Goal: Task Accomplishment & Management: Use online tool/utility

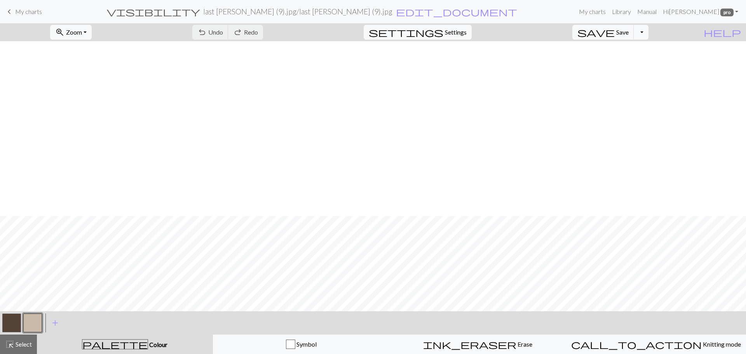
scroll to position [175, 0]
click at [21, 9] on span "My charts" at bounding box center [28, 11] width 27 height 7
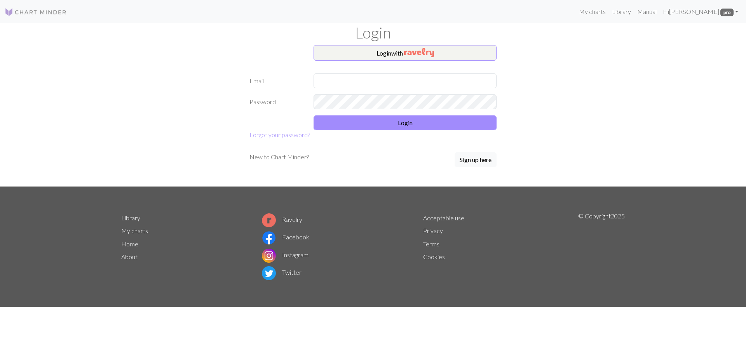
type input "[PERSON_NAME][EMAIL_ADDRESS][PERSON_NAME][DOMAIN_NAME]"
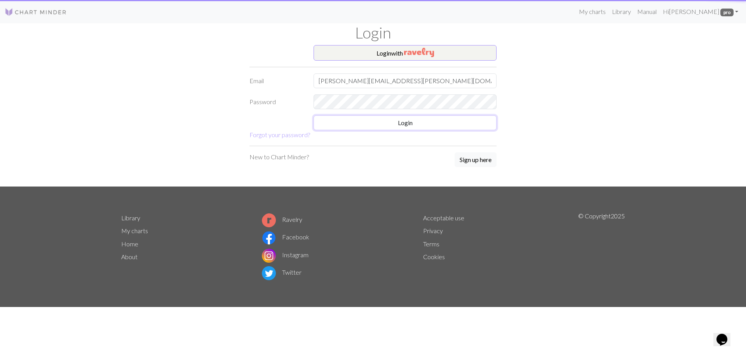
drag, startPoint x: 391, startPoint y: 125, endPoint x: 310, endPoint y: 129, distance: 81.3
click at [391, 125] on button "Login" at bounding box center [405, 122] width 183 height 15
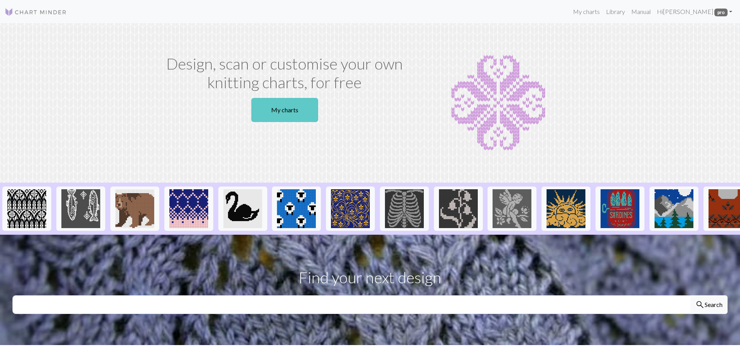
click at [278, 110] on link "My charts" at bounding box center [284, 110] width 67 height 24
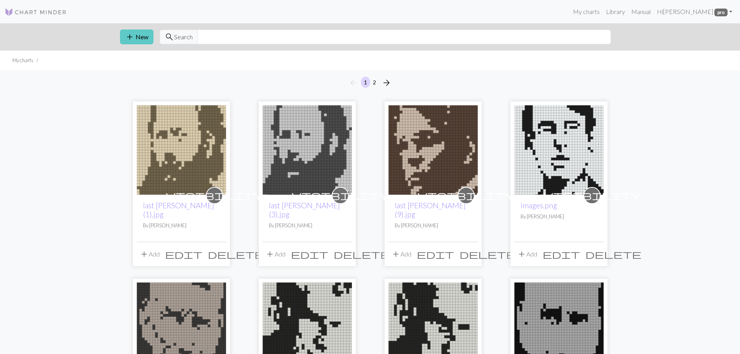
click at [131, 33] on span "add" at bounding box center [129, 36] width 9 height 11
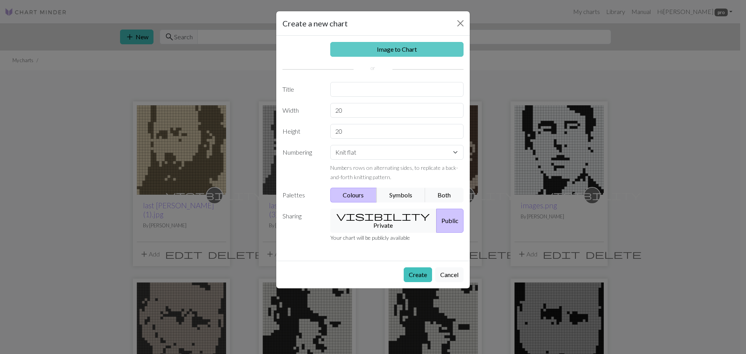
click at [393, 49] on link "Image to Chart" at bounding box center [397, 49] width 134 height 15
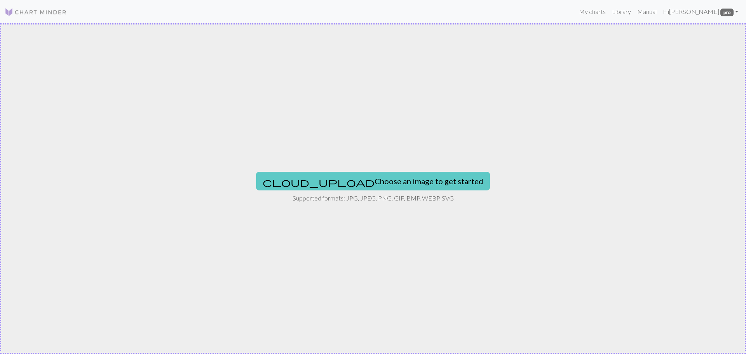
click at [360, 183] on button "cloud_upload Choose an image to get started" at bounding box center [373, 181] width 234 height 19
type input "C:\fakepath\last ned (9).jpg"
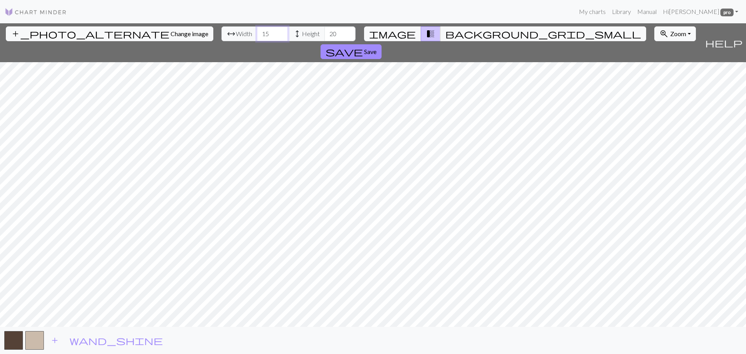
click at [257, 31] on input "15" at bounding box center [272, 33] width 31 height 15
click at [257, 31] on input "16" at bounding box center [272, 33] width 31 height 15
click at [257, 31] on input "17" at bounding box center [272, 33] width 31 height 15
click at [257, 31] on input "18" at bounding box center [272, 33] width 31 height 15
click at [257, 31] on input "19" at bounding box center [272, 33] width 31 height 15
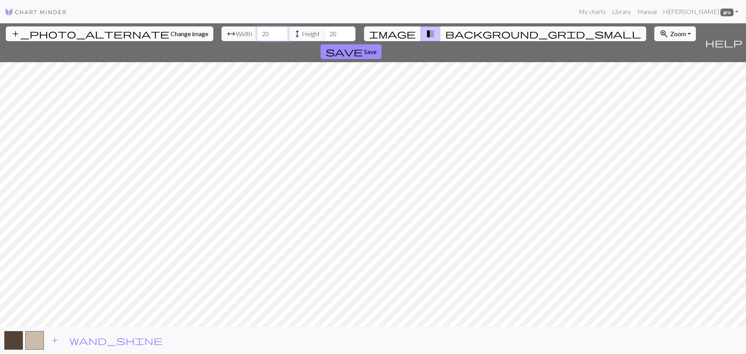
click at [257, 31] on input "20" at bounding box center [272, 33] width 31 height 15
click at [257, 31] on input "21" at bounding box center [272, 33] width 31 height 15
click at [257, 32] on input "22" at bounding box center [272, 33] width 31 height 15
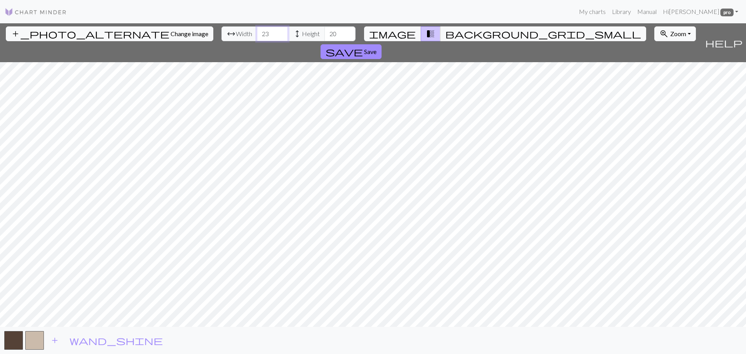
click at [257, 32] on input "23" at bounding box center [272, 33] width 31 height 15
click at [257, 32] on input "24" at bounding box center [272, 33] width 31 height 15
type input "25"
click at [257, 32] on input "25" at bounding box center [272, 33] width 31 height 15
click at [324, 31] on input "21" at bounding box center [339, 33] width 31 height 15
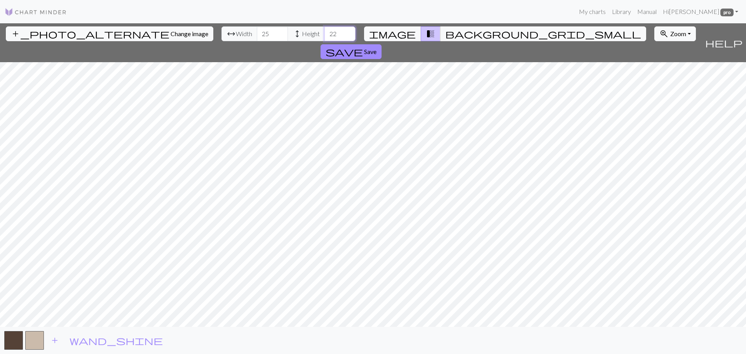
click at [324, 31] on input "22" at bounding box center [339, 33] width 31 height 15
click at [324, 31] on input "23" at bounding box center [339, 33] width 31 height 15
click at [324, 31] on input "24" at bounding box center [339, 33] width 31 height 15
click at [324, 31] on input "25" at bounding box center [339, 33] width 31 height 15
click at [324, 31] on input "26" at bounding box center [339, 33] width 31 height 15
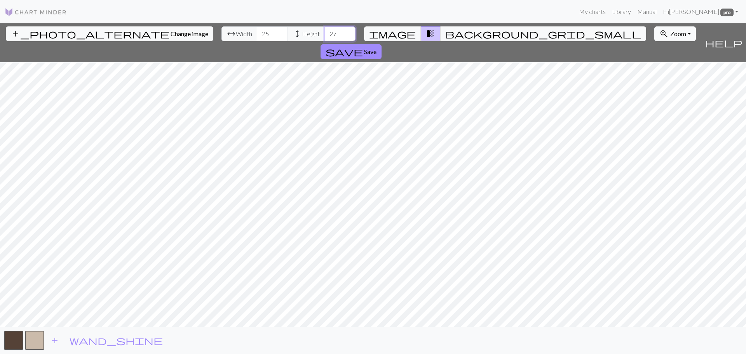
click at [324, 31] on input "27" at bounding box center [339, 33] width 31 height 15
click at [324, 31] on input "28" at bounding box center [339, 33] width 31 height 15
click at [324, 31] on input "29" at bounding box center [339, 33] width 31 height 15
click at [324, 31] on input "30" at bounding box center [339, 33] width 31 height 15
click at [324, 31] on input "31" at bounding box center [339, 33] width 31 height 15
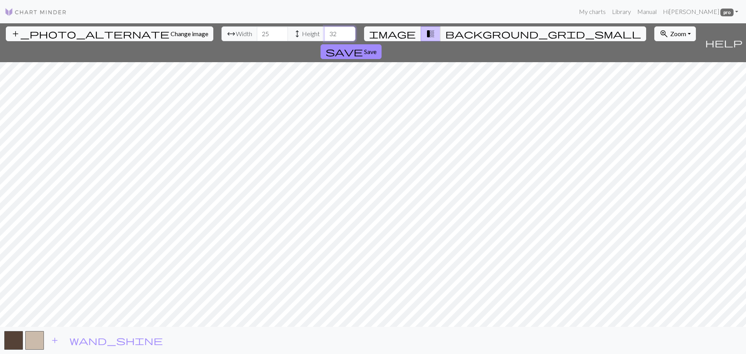
click at [324, 31] on input "32" at bounding box center [339, 33] width 31 height 15
click at [324, 31] on input "33" at bounding box center [339, 33] width 31 height 15
click at [324, 31] on input "34" at bounding box center [339, 33] width 31 height 15
click at [324, 31] on input "35" at bounding box center [339, 33] width 31 height 15
click at [324, 31] on input "36" at bounding box center [339, 33] width 31 height 15
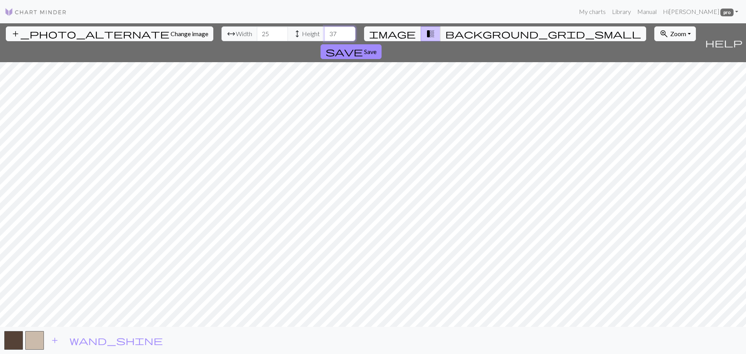
click at [324, 31] on input "37" at bounding box center [339, 33] width 31 height 15
click at [324, 31] on input "38" at bounding box center [339, 33] width 31 height 15
click at [324, 31] on input "39" at bounding box center [339, 33] width 31 height 15
click at [324, 31] on input "40" at bounding box center [339, 33] width 31 height 15
click at [324, 31] on input "41" at bounding box center [339, 33] width 31 height 15
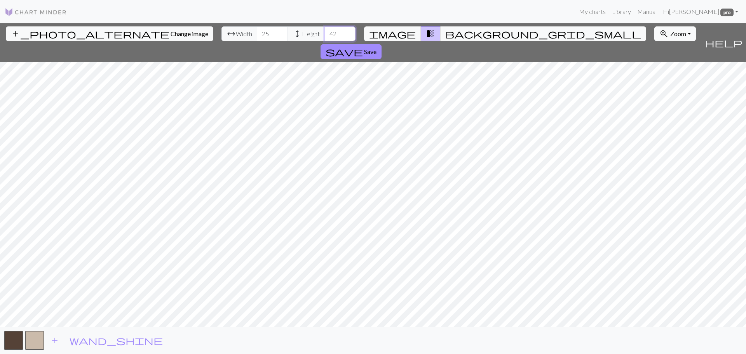
click at [324, 31] on input "42" at bounding box center [339, 33] width 31 height 15
click at [324, 31] on input "43" at bounding box center [339, 33] width 31 height 15
click at [324, 31] on input "44" at bounding box center [339, 33] width 31 height 15
click at [324, 31] on input "45" at bounding box center [339, 33] width 31 height 15
click at [324, 31] on input "46" at bounding box center [339, 33] width 31 height 15
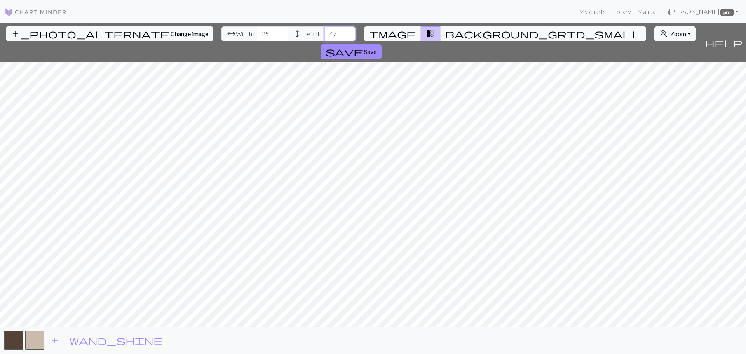
click at [324, 31] on input "47" at bounding box center [339, 33] width 31 height 15
click at [324, 31] on input "48" at bounding box center [339, 33] width 31 height 15
click at [324, 31] on input "50" at bounding box center [339, 33] width 31 height 15
click at [324, 31] on input "51" at bounding box center [339, 33] width 31 height 15
click at [324, 31] on input "52" at bounding box center [339, 33] width 31 height 15
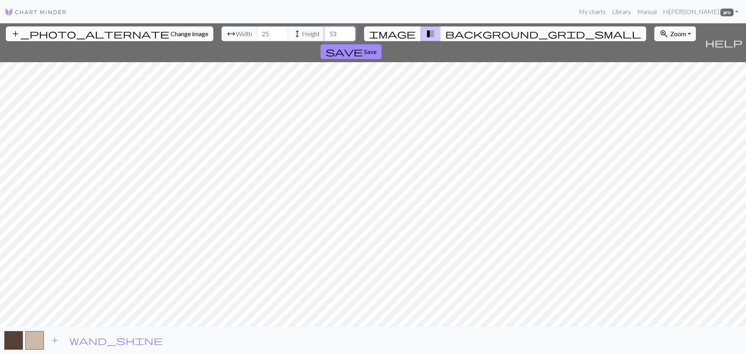
click at [324, 31] on input "53" at bounding box center [339, 33] width 31 height 15
click at [324, 31] on input "54" at bounding box center [339, 33] width 31 height 15
click at [324, 31] on input "55" at bounding box center [339, 33] width 31 height 15
click at [324, 31] on input "56" at bounding box center [339, 33] width 31 height 15
click at [324, 31] on input "57" at bounding box center [339, 33] width 31 height 15
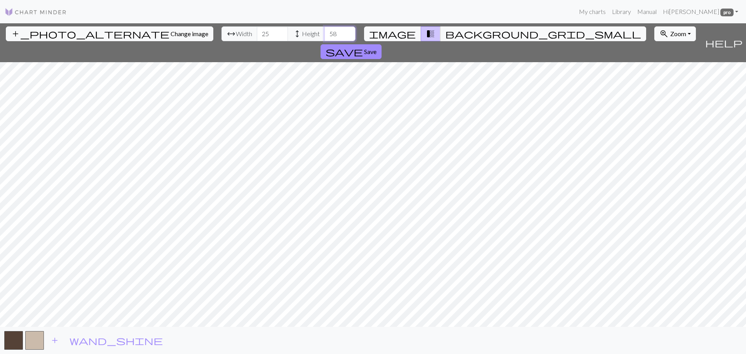
click at [324, 31] on input "58" at bounding box center [339, 33] width 31 height 15
click at [324, 31] on input "59" at bounding box center [339, 33] width 31 height 15
click at [324, 31] on input "60" at bounding box center [339, 33] width 31 height 15
click at [324, 31] on input "61" at bounding box center [339, 33] width 31 height 15
type input "62"
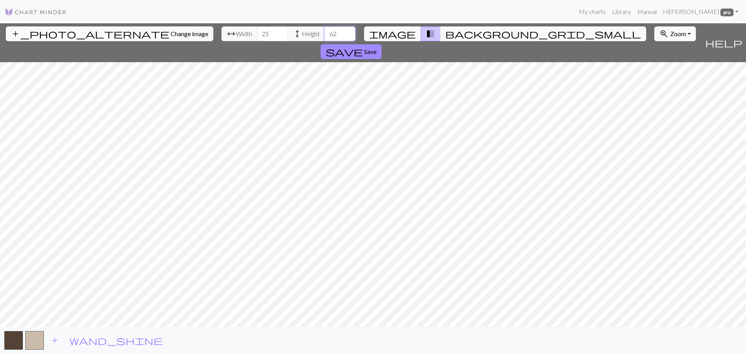
click at [324, 31] on input "62" at bounding box center [339, 33] width 31 height 15
click at [401, 34] on span "image" at bounding box center [392, 33] width 47 height 11
click at [427, 30] on span "transition_fade" at bounding box center [430, 33] width 9 height 11
click at [447, 31] on span "background_grid_small" at bounding box center [543, 33] width 196 height 11
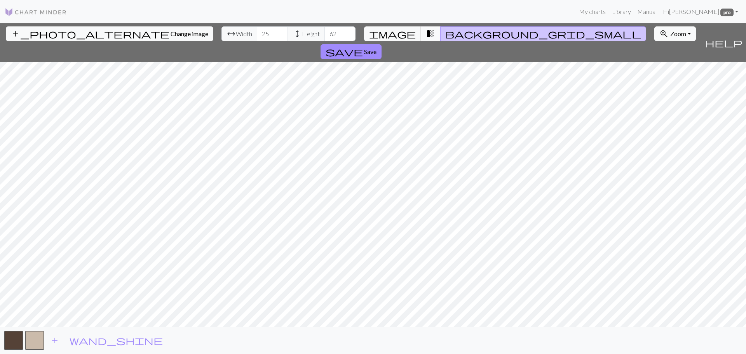
click at [426, 31] on span "transition_fade" at bounding box center [430, 33] width 9 height 11
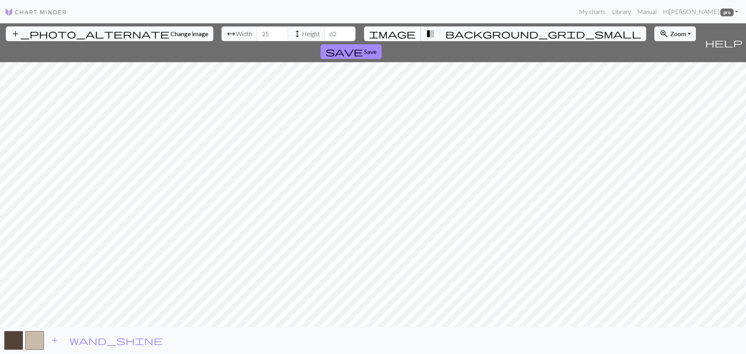
click at [405, 31] on span "image" at bounding box center [392, 33] width 47 height 11
click at [426, 36] on span "transition_fade" at bounding box center [430, 33] width 9 height 11
click at [257, 31] on input "26" at bounding box center [272, 33] width 31 height 15
click at [257, 31] on input "27" at bounding box center [272, 33] width 31 height 15
click at [257, 31] on input "28" at bounding box center [272, 33] width 31 height 15
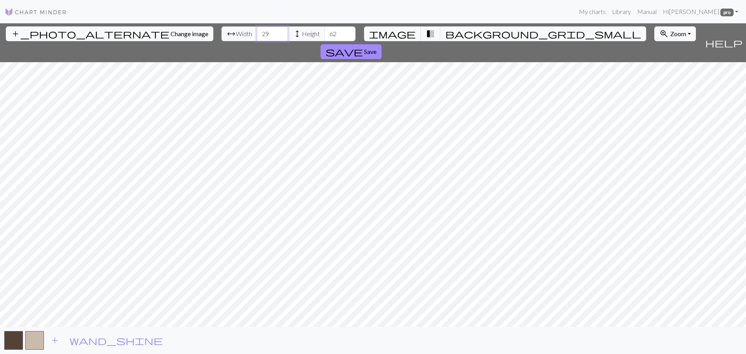
click at [257, 31] on input "29" at bounding box center [272, 33] width 31 height 15
click at [257, 31] on input "30" at bounding box center [272, 33] width 31 height 15
click at [403, 33] on span "image" at bounding box center [392, 33] width 47 height 11
click at [421, 31] on button "transition_fade" at bounding box center [431, 33] width 20 height 15
click at [257, 30] on input "31" at bounding box center [272, 33] width 31 height 15
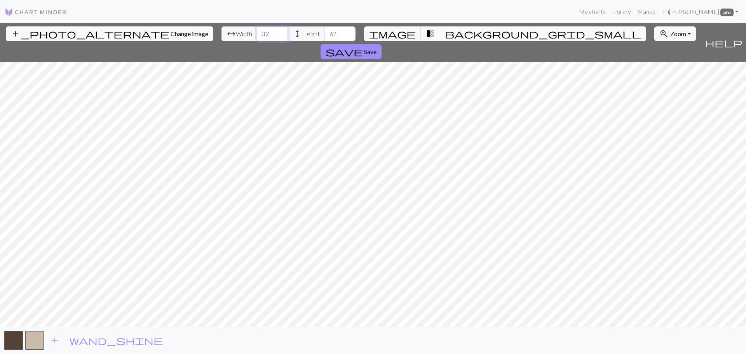
click at [257, 30] on input "32" at bounding box center [272, 33] width 31 height 15
click at [257, 30] on input "33" at bounding box center [272, 33] width 31 height 15
click at [257, 30] on input "34" at bounding box center [272, 33] width 31 height 15
click at [257, 30] on input "35" at bounding box center [272, 33] width 31 height 15
click at [257, 30] on input "36" at bounding box center [272, 33] width 31 height 15
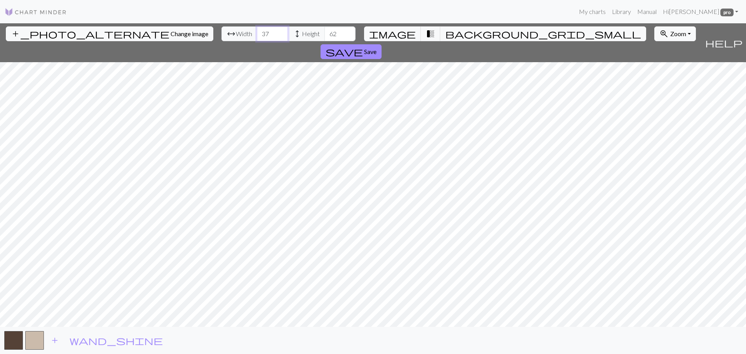
click at [257, 30] on input "37" at bounding box center [272, 33] width 31 height 15
click at [257, 30] on input "38" at bounding box center [272, 33] width 31 height 15
click at [257, 30] on input "39" at bounding box center [272, 33] width 31 height 15
click at [257, 37] on input "38" at bounding box center [272, 33] width 31 height 15
click at [257, 37] on input "37" at bounding box center [272, 33] width 31 height 15
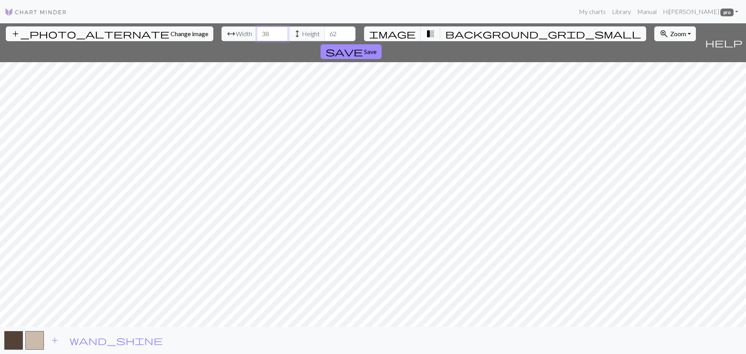
click at [257, 29] on input "38" at bounding box center [272, 33] width 31 height 15
click at [257, 29] on input "39" at bounding box center [272, 33] width 31 height 15
click at [257, 29] on input "40" at bounding box center [272, 33] width 31 height 15
click at [257, 29] on input "41" at bounding box center [272, 33] width 31 height 15
type input "42"
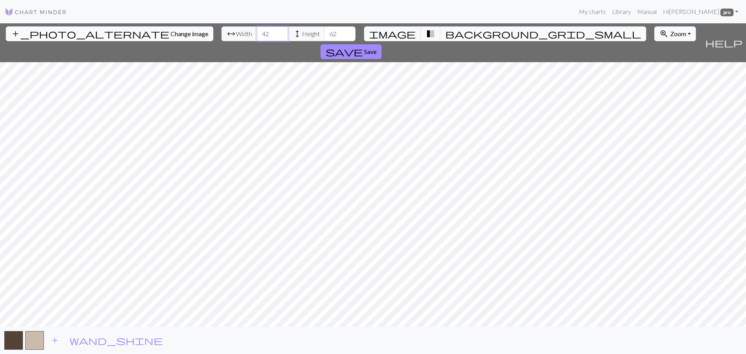
click at [257, 29] on input "42" at bounding box center [272, 33] width 31 height 15
click at [382, 44] on button "save Save" at bounding box center [351, 51] width 61 height 15
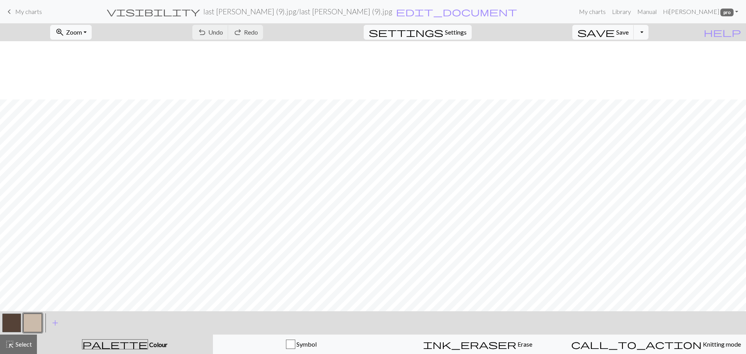
scroll to position [253, 0]
click at [649, 32] on button "Toggle Dropdown" at bounding box center [641, 32] width 15 height 15
click at [626, 62] on button "save_alt Download" at bounding box center [584, 62] width 128 height 12
click at [353, 25] on button "Download" at bounding box center [354, 25] width 38 height 15
